Goal: Task Accomplishment & Management: Manage account settings

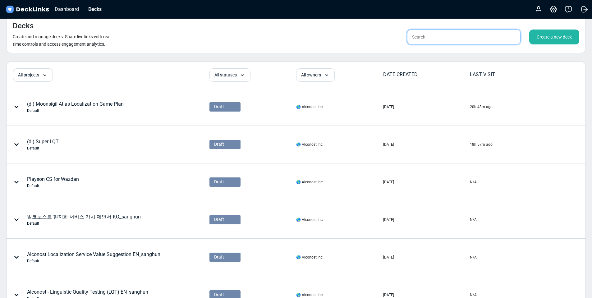
click at [421, 39] on input "text" at bounding box center [463, 37] width 113 height 15
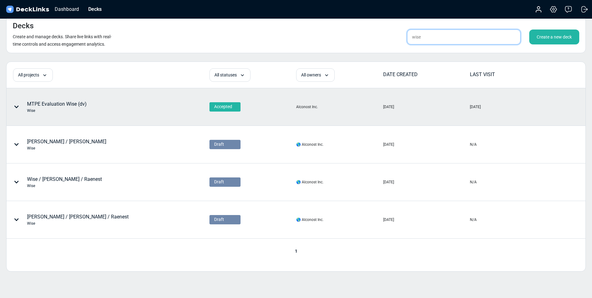
type input "wise"
click at [49, 105] on div "MTPE Evaluation Wise (dv) Wise" at bounding box center [57, 106] width 60 height 13
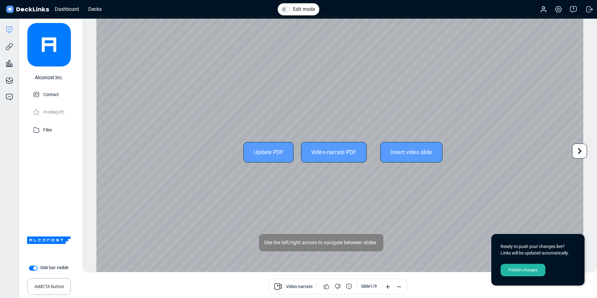
click at [266, 156] on div "Update PDF" at bounding box center [268, 152] width 50 height 21
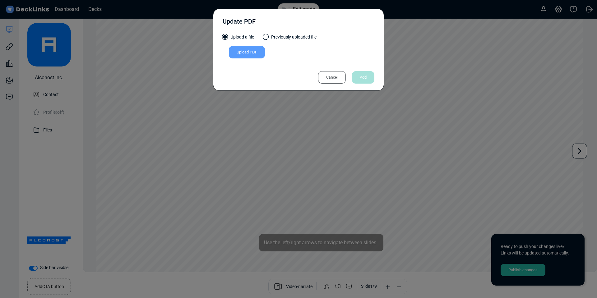
click at [260, 50] on div "Upload PDF" at bounding box center [247, 52] width 36 height 12
click at [0, 0] on input "Upload PDF" at bounding box center [0, 0] width 0 height 0
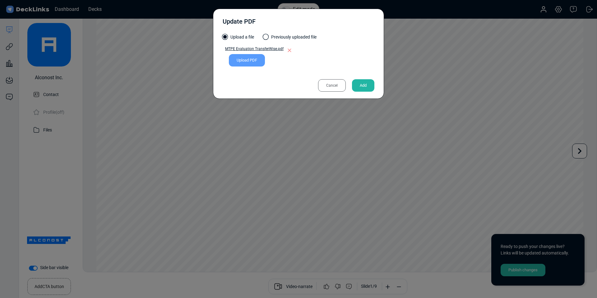
click at [247, 59] on div "Upload PDF" at bounding box center [247, 60] width 36 height 12
click at [0, 0] on input "Upload PDF" at bounding box center [0, 0] width 0 height 0
click at [361, 88] on div "Add" at bounding box center [363, 85] width 22 height 12
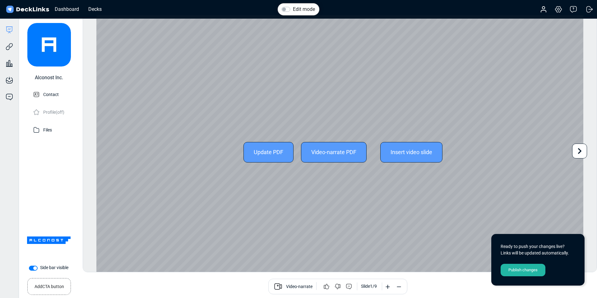
click at [582, 155] on icon at bounding box center [579, 151] width 12 height 12
click at [582, 153] on icon at bounding box center [579, 151] width 12 height 12
click at [99, 151] on icon at bounding box center [95, 151] width 12 height 12
click at [584, 150] on icon at bounding box center [579, 151] width 12 height 12
click at [581, 151] on icon at bounding box center [579, 151] width 12 height 12
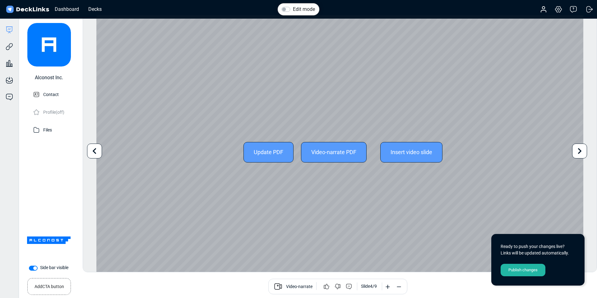
click at [581, 151] on icon at bounding box center [579, 151] width 12 height 12
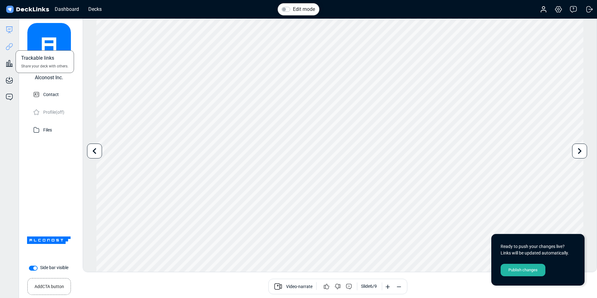
click at [10, 44] on icon at bounding box center [9, 46] width 7 height 7
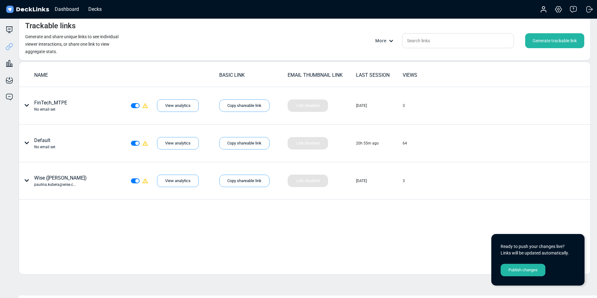
click at [512, 269] on div "Publish changes" at bounding box center [522, 270] width 45 height 12
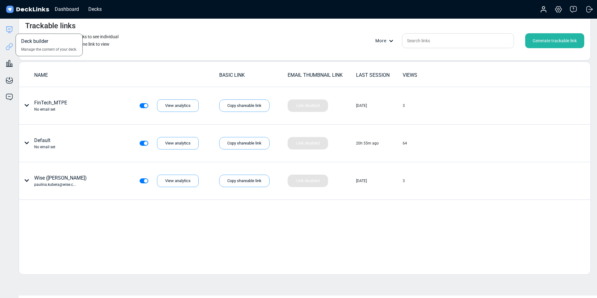
click at [10, 30] on icon at bounding box center [9, 29] width 7 height 7
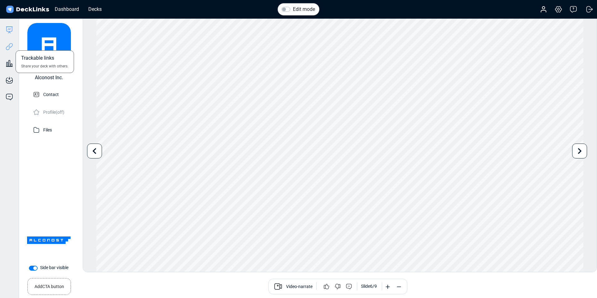
click at [9, 47] on icon at bounding box center [10, 45] width 4 height 5
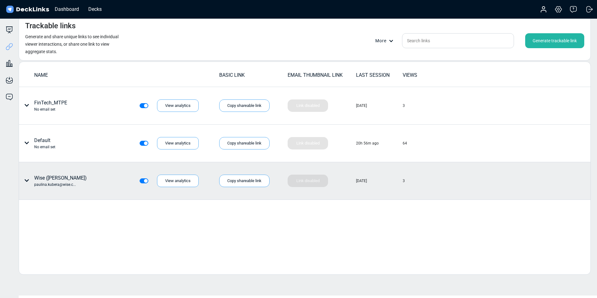
click at [44, 179] on div "Wise ([PERSON_NAME]) [PERSON_NAME].[PERSON_NAME]@[PERSON_NAME].c..." at bounding box center [60, 180] width 53 height 13
click at [25, 181] on icon at bounding box center [26, 180] width 5 height 5
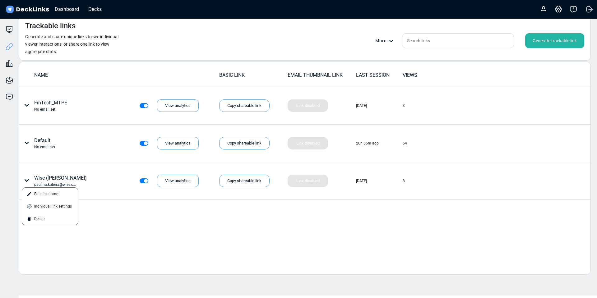
click at [319, 241] on div at bounding box center [298, 149] width 597 height 298
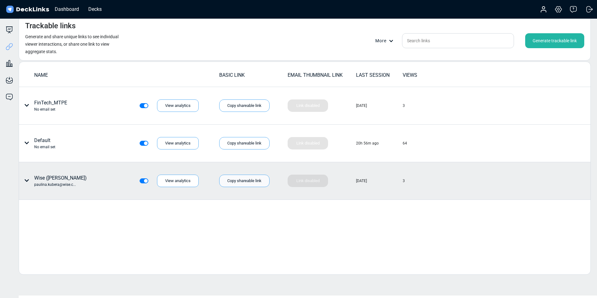
click at [233, 181] on div "Copy shareable link" at bounding box center [244, 181] width 50 height 12
